Goal: Navigation & Orientation: Find specific page/section

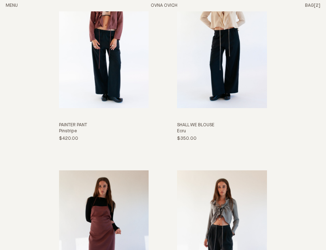
scroll to position [1218, 0]
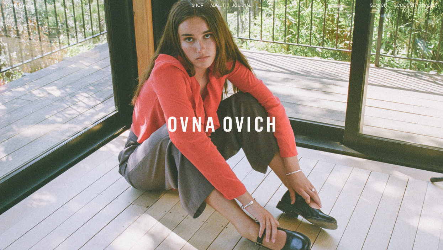
click at [199, 5] on link "Shop" at bounding box center [197, 5] width 11 height 5
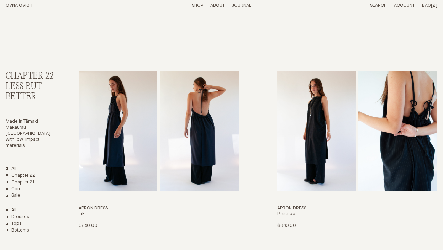
click at [16, 186] on link "Core" at bounding box center [14, 189] width 16 height 6
